Goal: Find specific page/section

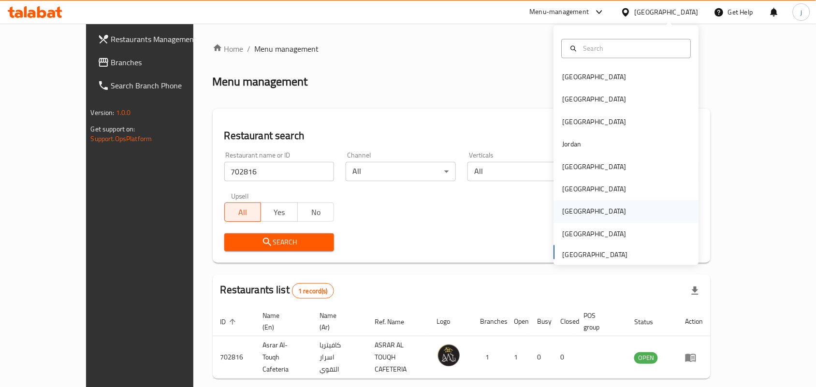
click at [563, 206] on div "[GEOGRAPHIC_DATA]" at bounding box center [595, 211] width 64 height 11
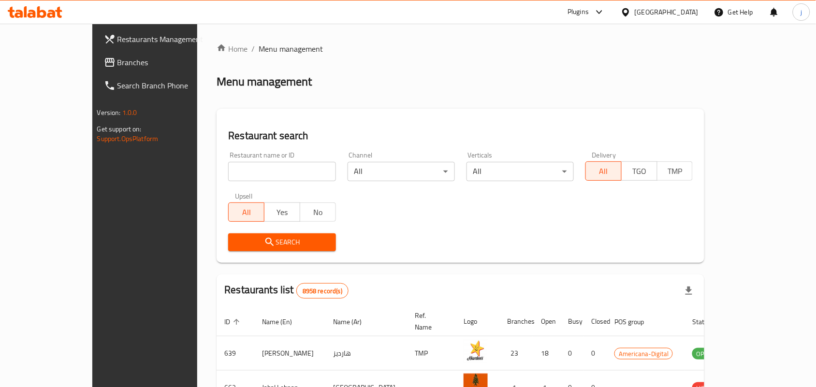
click at [117, 61] on span "Branches" at bounding box center [168, 63] width 103 height 12
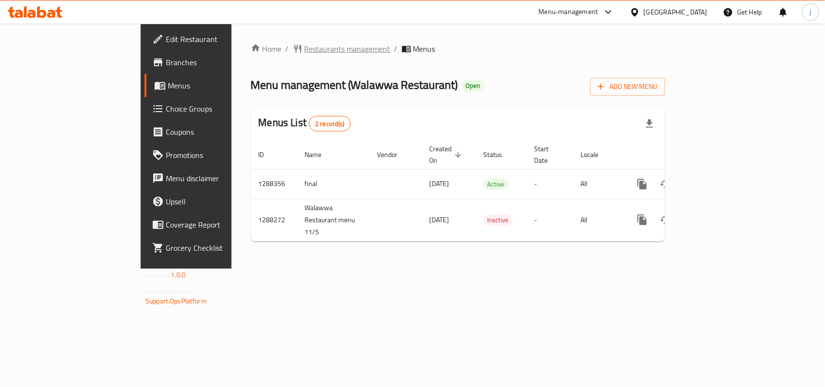
click at [304, 43] on span "Restaurants management" at bounding box center [347, 49] width 86 height 12
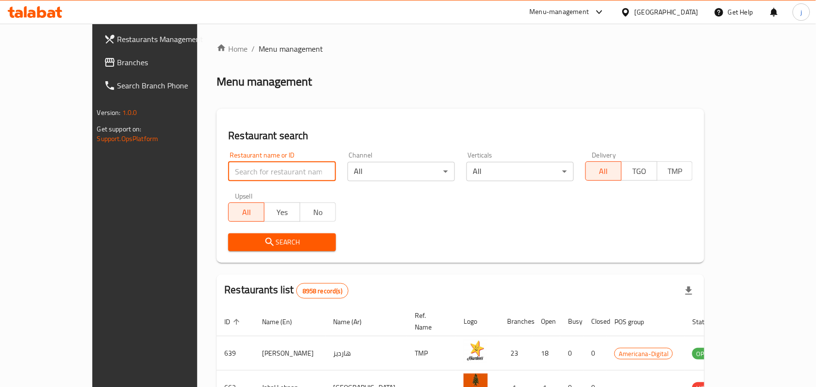
click at [253, 171] on input "search" at bounding box center [281, 171] width 107 height 19
paste input "696773"
type input "696773"
click button "Search" at bounding box center [281, 242] width 107 height 18
